Goal: Information Seeking & Learning: Learn about a topic

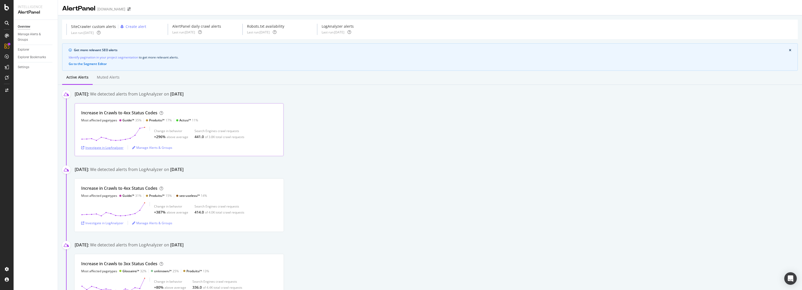
click at [102, 148] on div "Investigate in LogAnalyzer" at bounding box center [102, 147] width 42 height 4
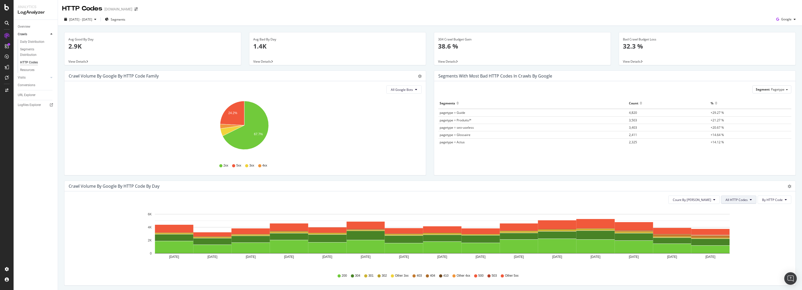
click at [745, 201] on button "All HTTP Codes" at bounding box center [738, 199] width 35 height 8
click at [733, 251] on span "4xx family" at bounding box center [735, 248] width 26 height 5
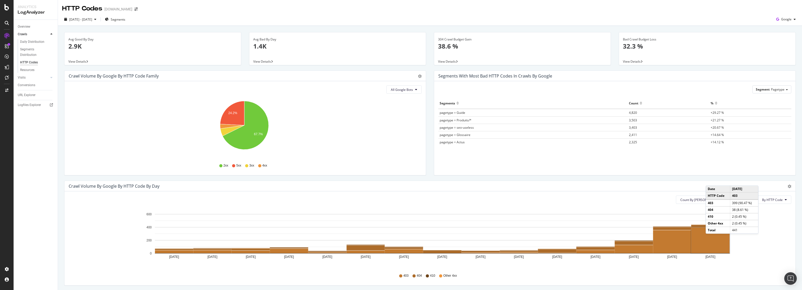
click at [711, 239] on rect "A chart." at bounding box center [710, 240] width 38 height 26
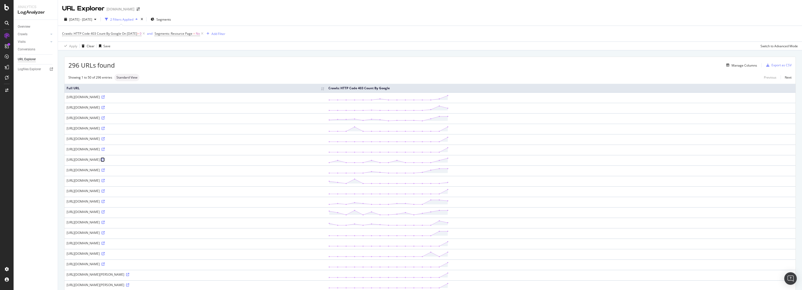
click at [105, 159] on icon at bounding box center [103, 159] width 3 height 3
click at [777, 66] on div "Export as CSV" at bounding box center [781, 65] width 20 height 4
click at [748, 65] on div "Manage Columns" at bounding box center [744, 65] width 26 height 4
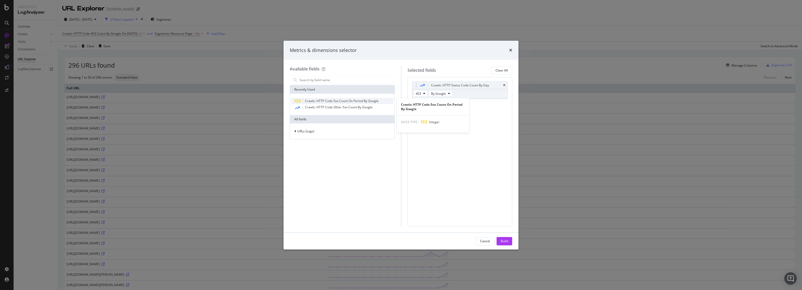
click at [342, 101] on span "Crawls: HTTP Code 5xx Count On Period By Google" at bounding box center [342, 101] width 74 height 4
click at [502, 243] on div "Build" at bounding box center [504, 241] width 7 height 4
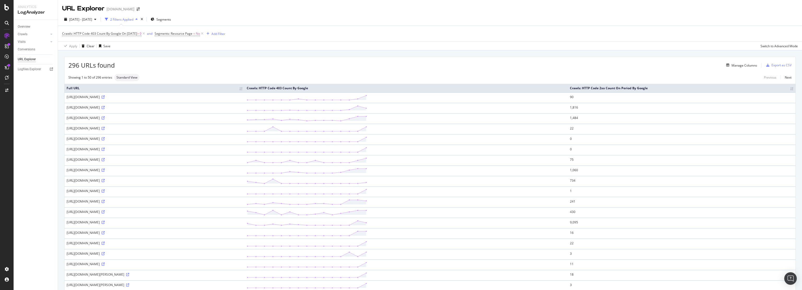
click at [731, 88] on th "Crawls: HTTP Code 2xx Count On Period By Google" at bounding box center [682, 88] width 228 height 9
click at [726, 89] on th "Crawls: HTTP Code 2xx Count On Period By Google" at bounding box center [684, 88] width 221 height 9
click at [105, 179] on icon at bounding box center [103, 180] width 3 height 3
click at [111, 33] on span "Crawls: HTTP Code 403 Count By Google" at bounding box center [91, 33] width 59 height 4
click at [76, 45] on div "403" at bounding box center [97, 46] width 61 height 8
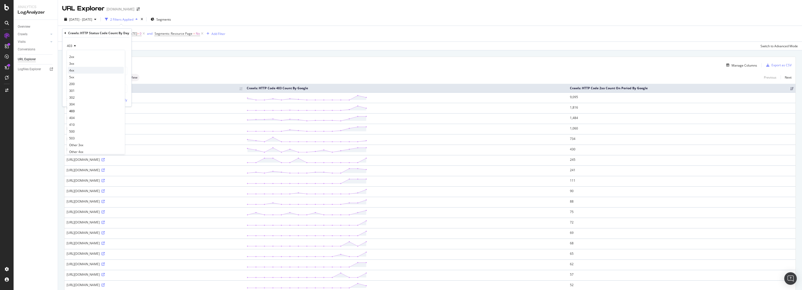
click at [91, 70] on div "4xx" at bounding box center [96, 70] width 56 height 7
click at [124, 100] on div "Apply" at bounding box center [123, 99] width 8 height 4
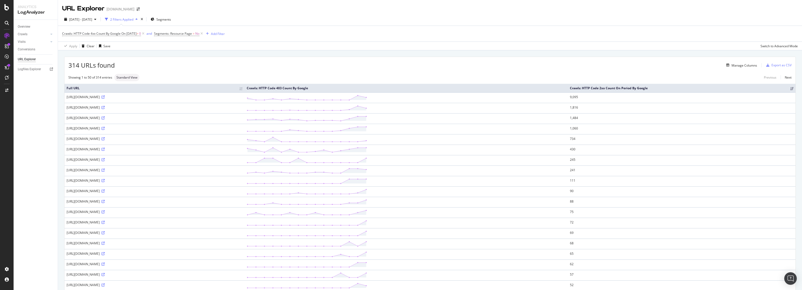
click at [324, 37] on div "Crawls: HTTP Code 4xx Count By Google On 2025-09-06 > 0 and Segments: Resource …" at bounding box center [430, 34] width 736 height 16
